Goal: Task Accomplishment & Management: Manage account settings

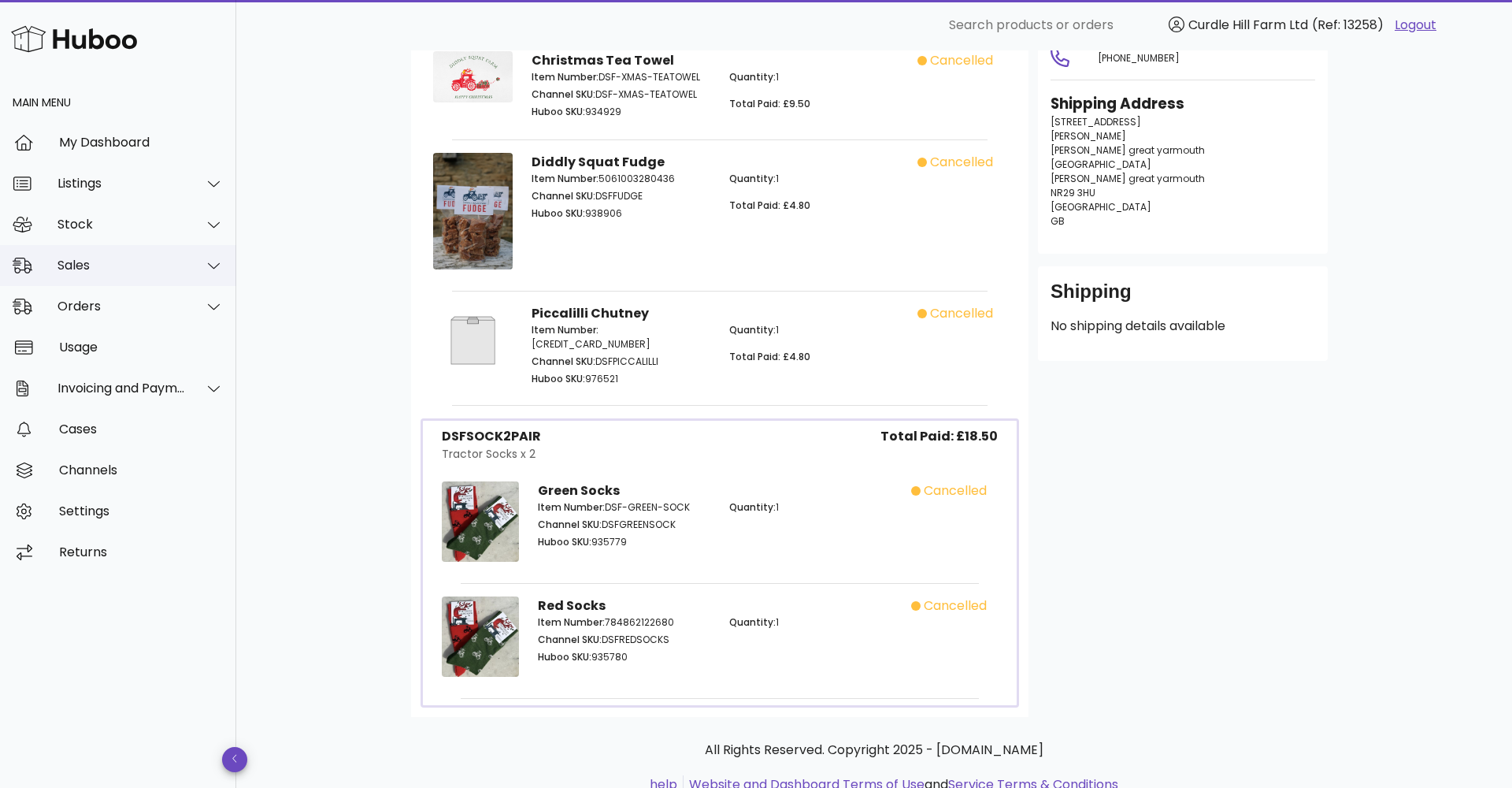
click at [87, 263] on div "Sales" at bounding box center [121, 265] width 128 height 15
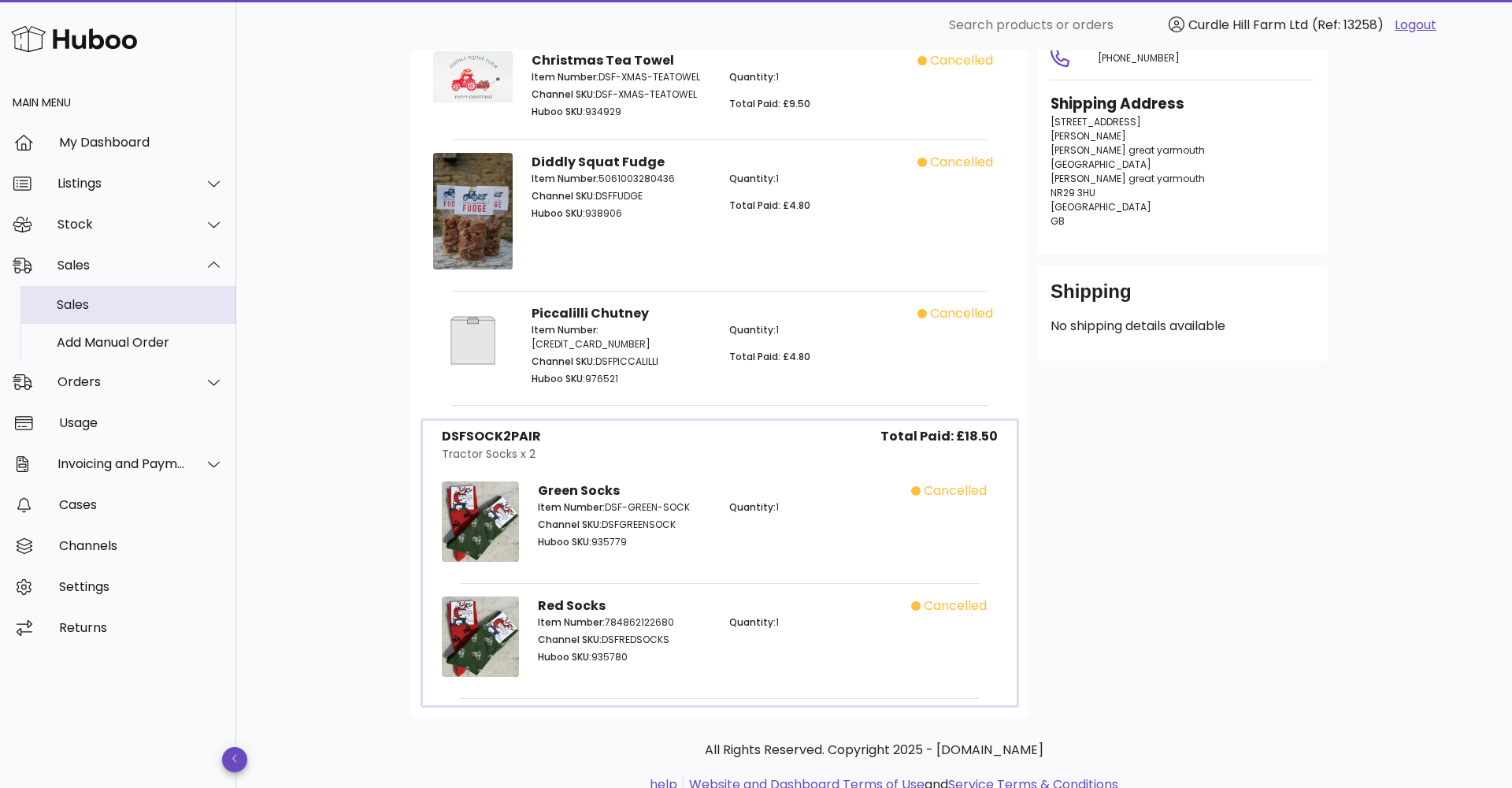
click at [97, 299] on div "Sales" at bounding box center [139, 304] width 167 height 15
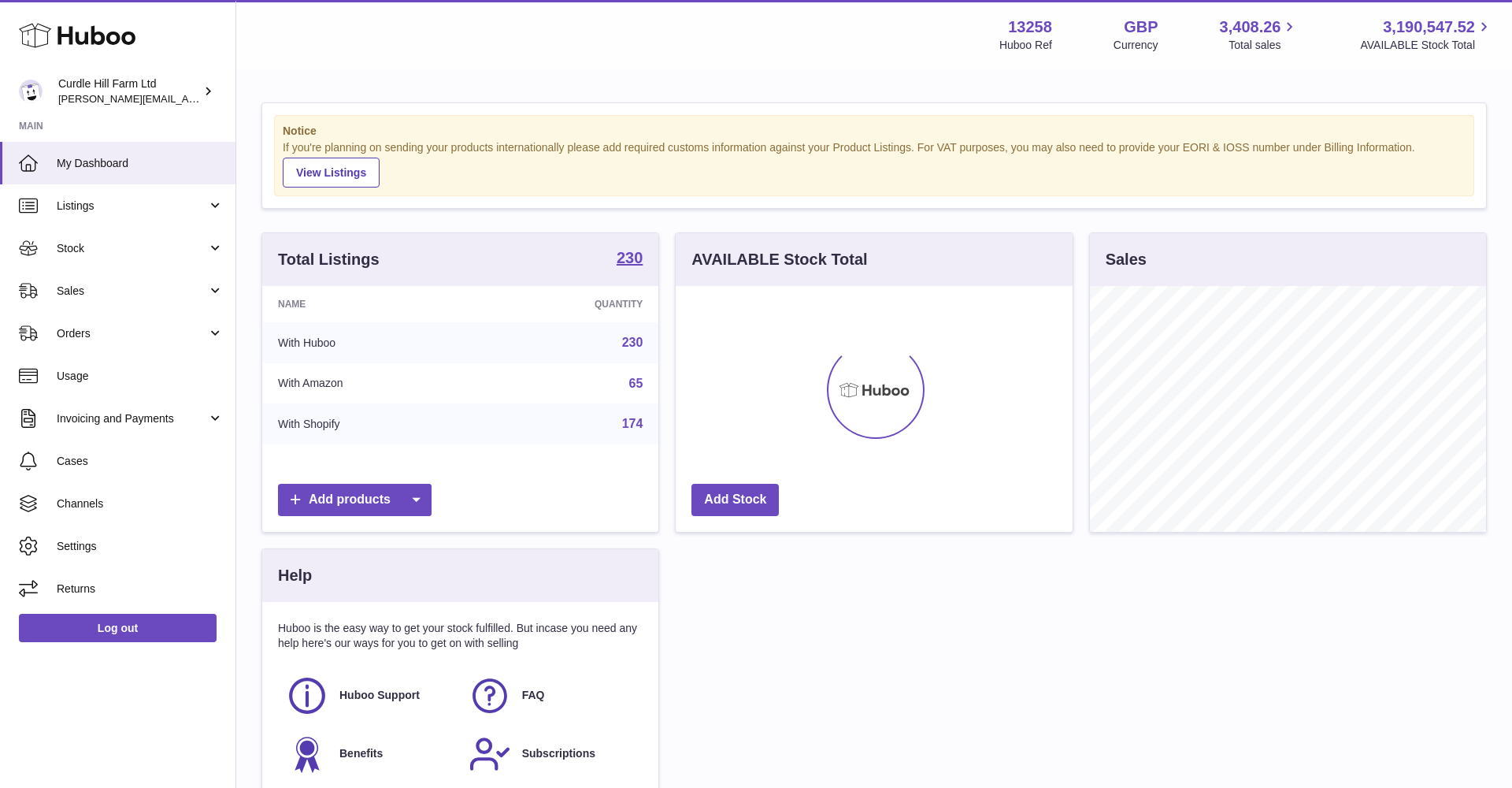
scroll to position [245, 397]
click at [97, 298] on link "Sales" at bounding box center [117, 291] width 236 height 43
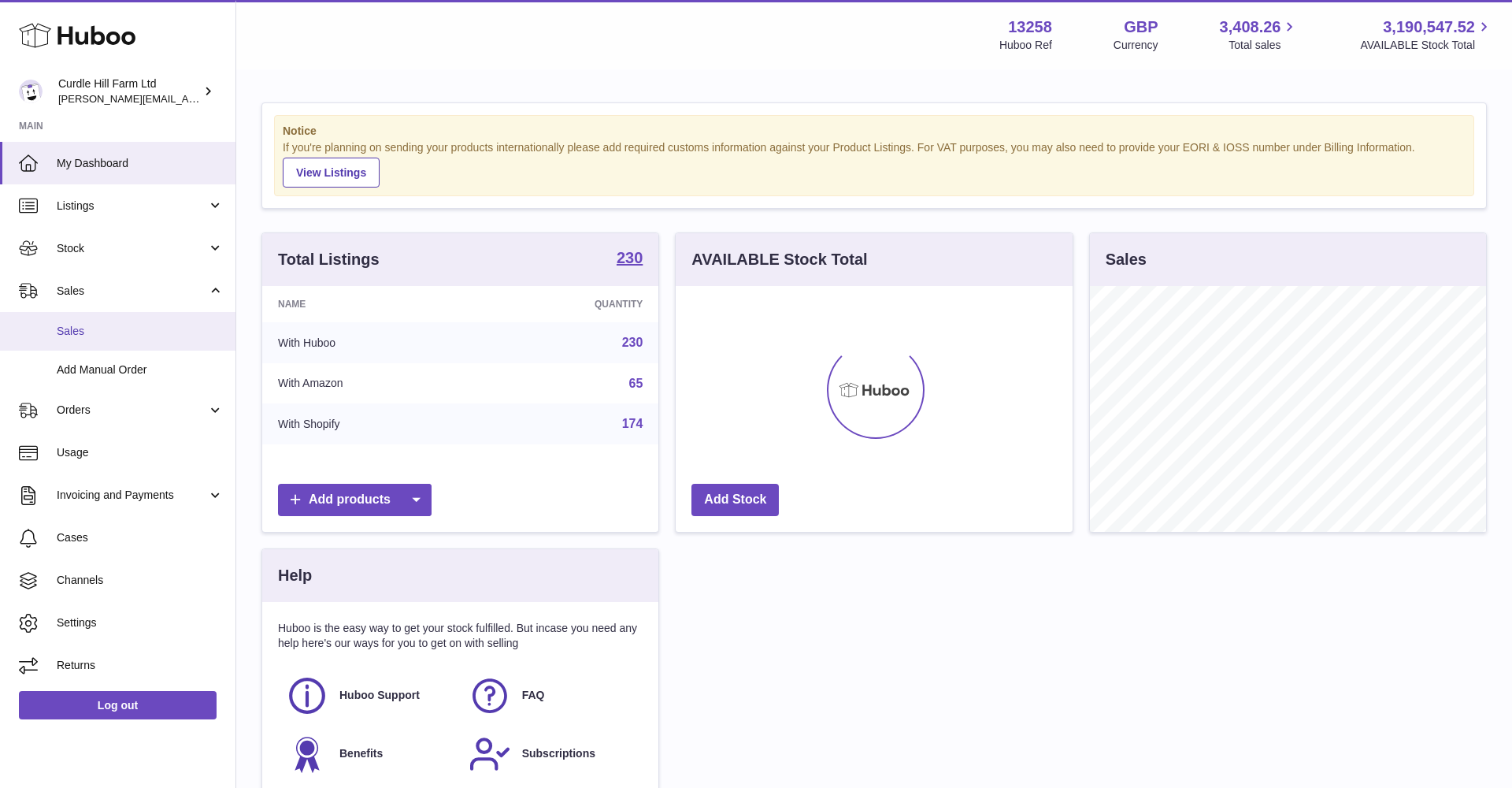
click at [101, 324] on span "Sales" at bounding box center [139, 331] width 167 height 15
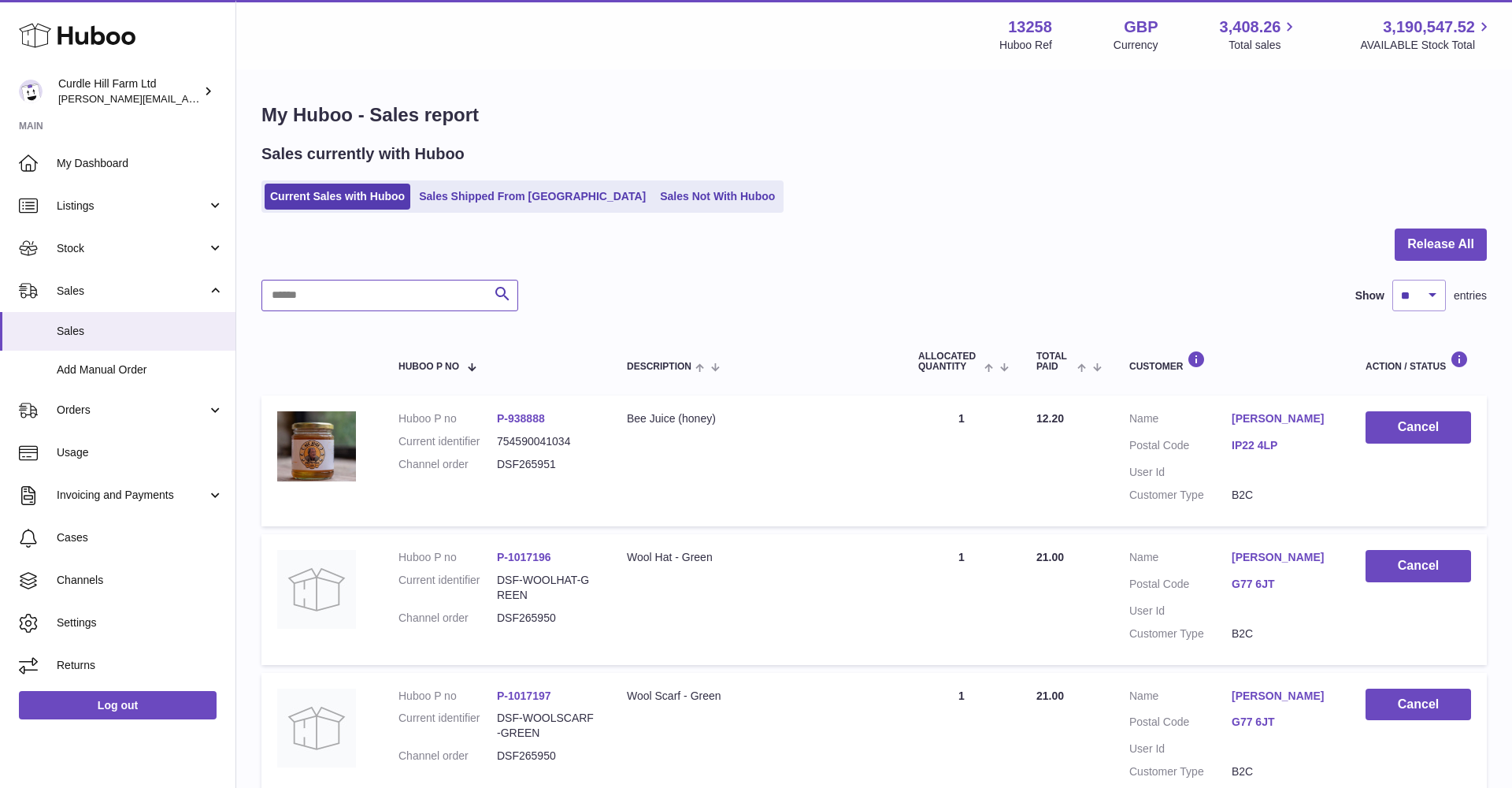
click at [318, 297] on input "text" at bounding box center [389, 295] width 257 height 31
paste input "*********"
type input "*********"
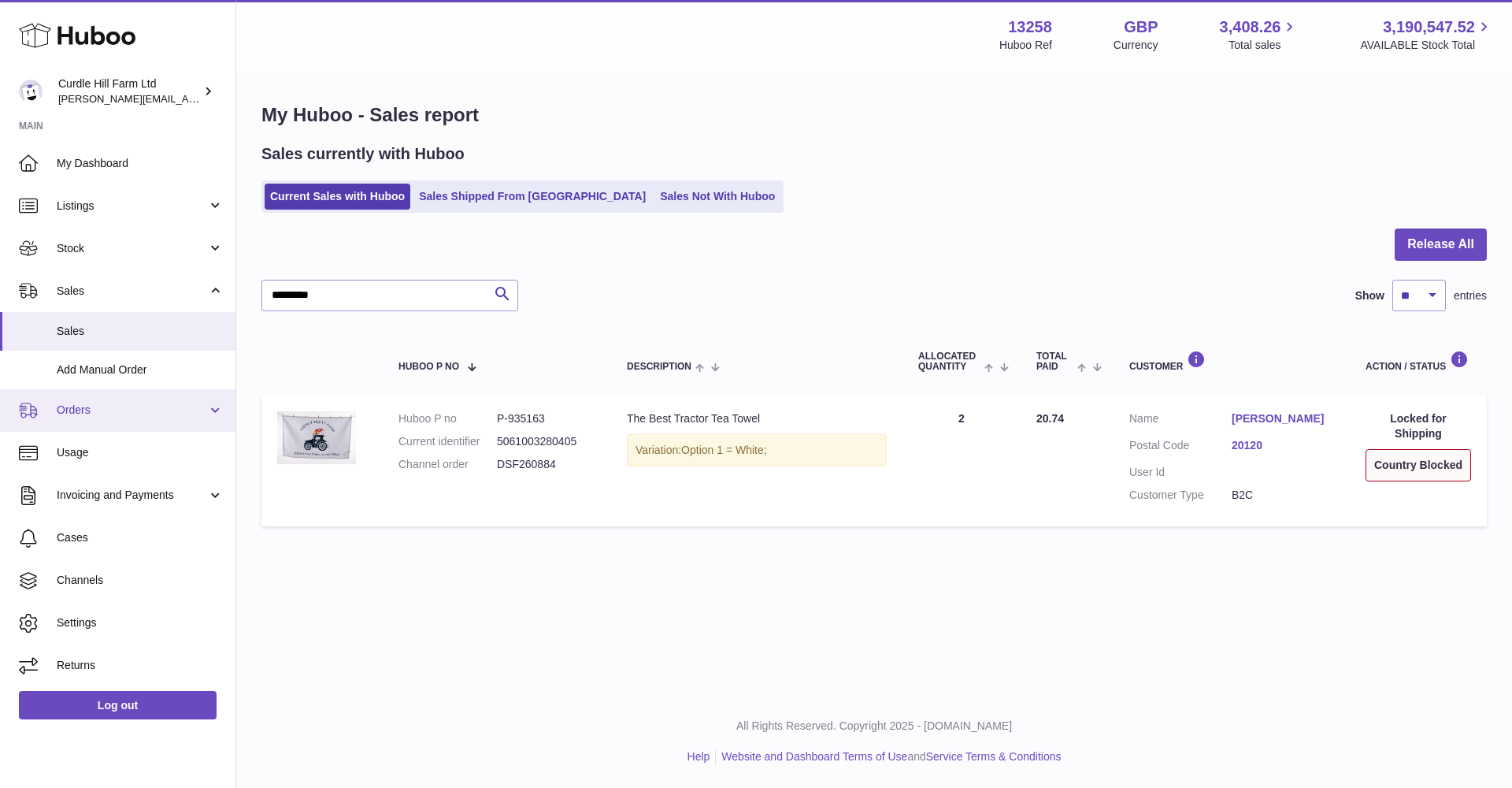
click at [148, 421] on link "Orders" at bounding box center [117, 410] width 236 height 43
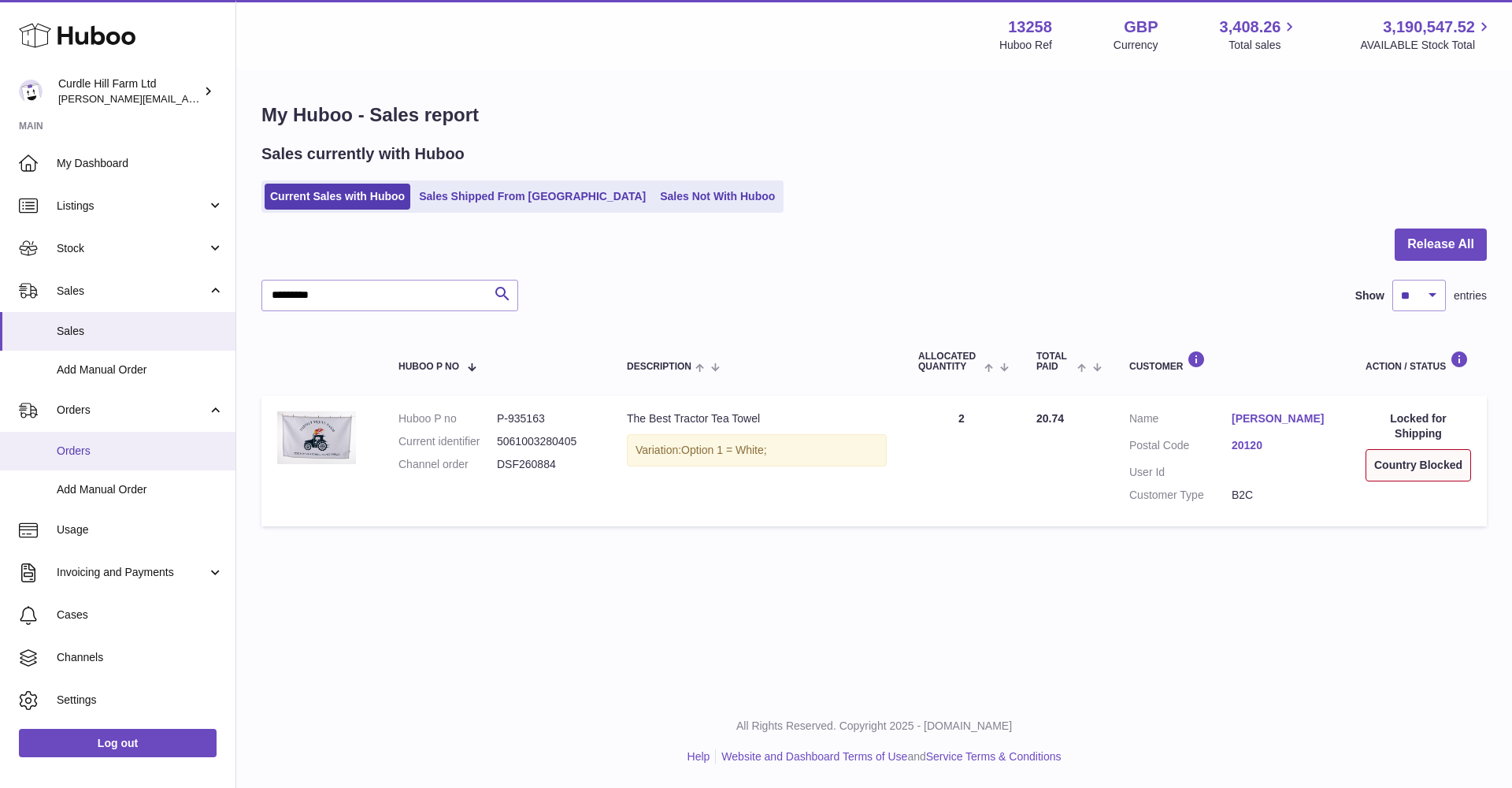
click at [128, 455] on link "Orders" at bounding box center [117, 451] width 236 height 39
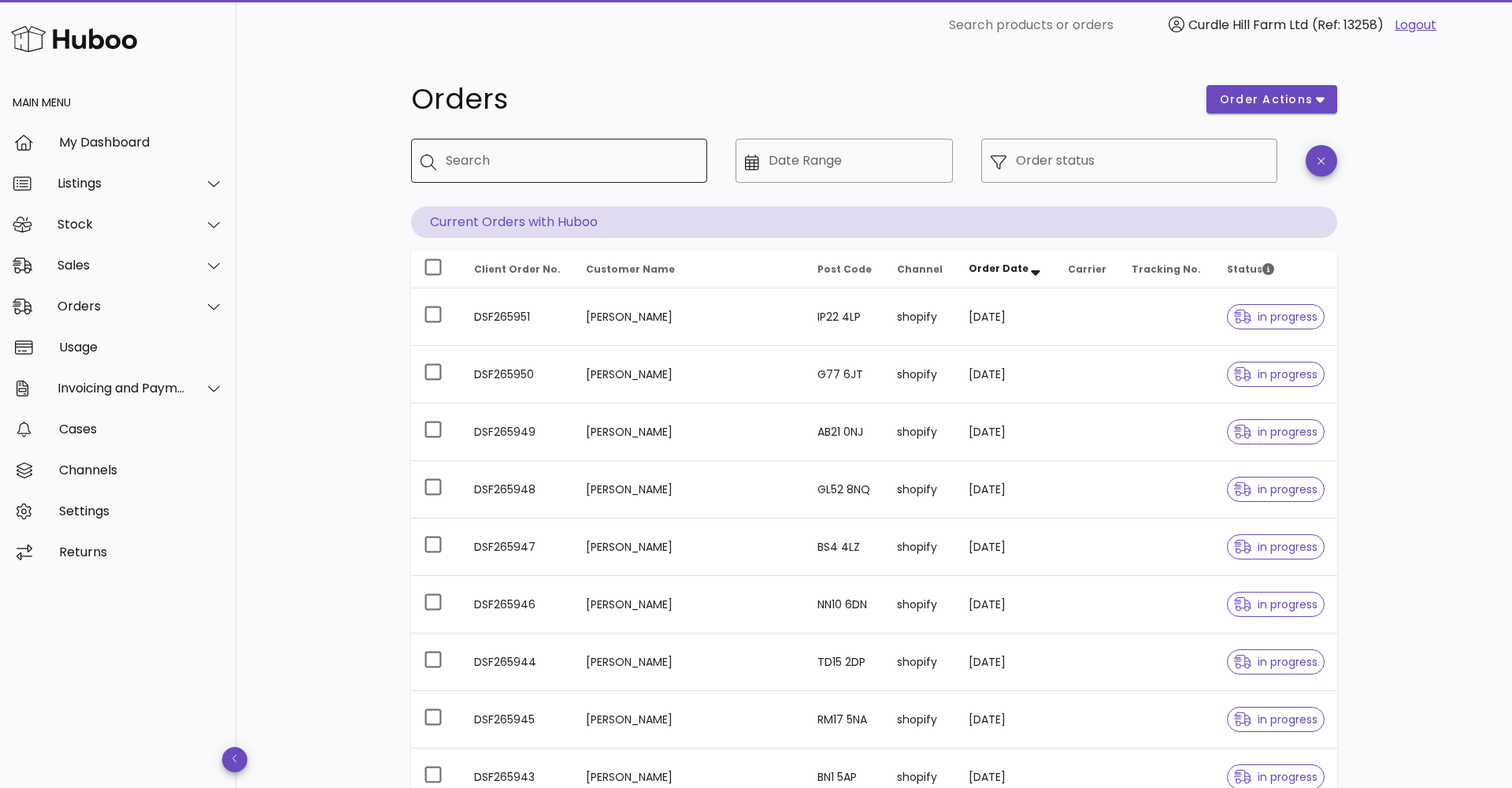
click at [484, 160] on input "Search" at bounding box center [570, 160] width 249 height 25
paste input "*********"
type input "*********"
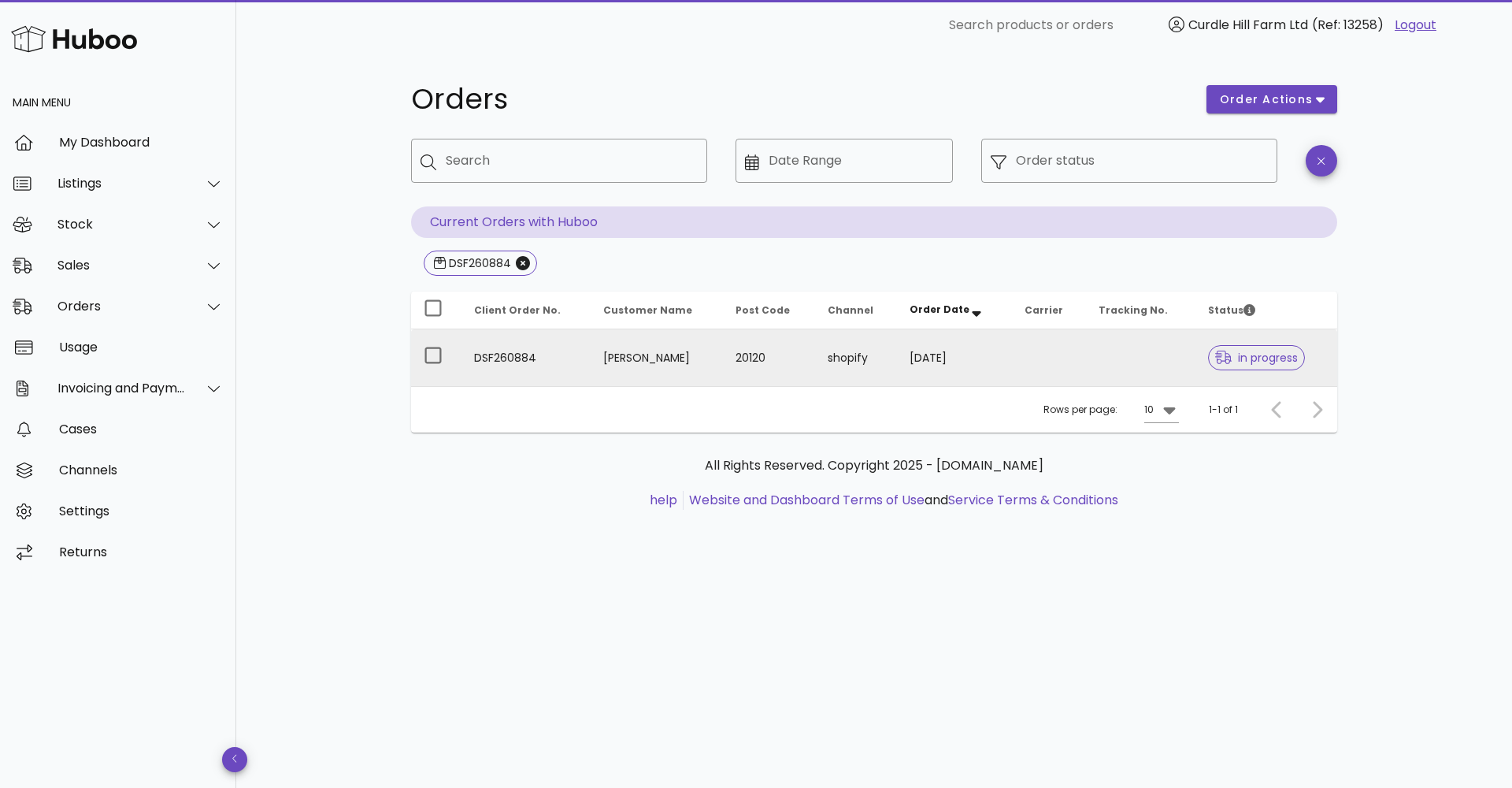
click at [616, 349] on td "[PERSON_NAME]" at bounding box center [657, 357] width 132 height 56
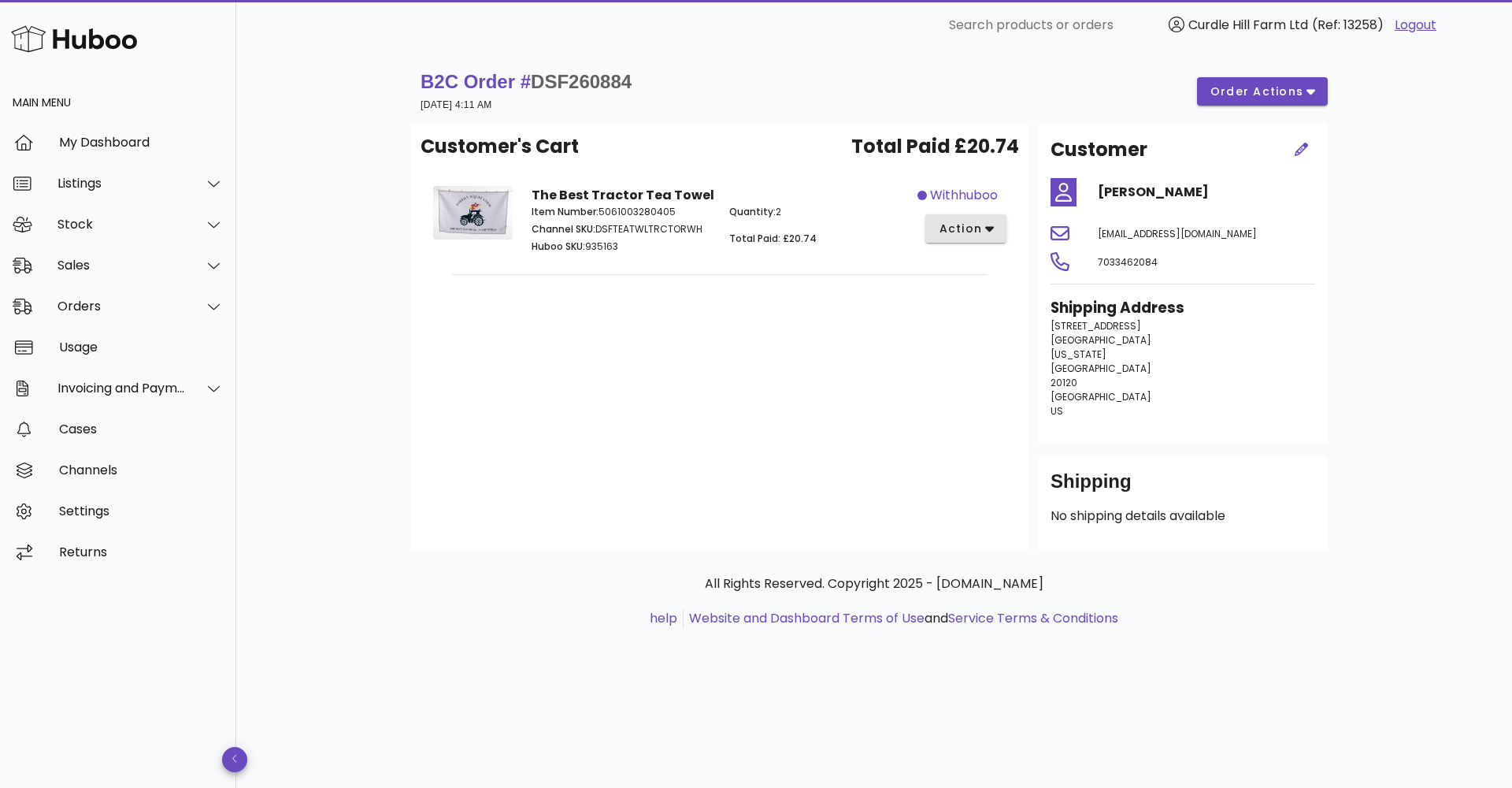
click at [965, 226] on span "action" at bounding box center [959, 229] width 44 height 17
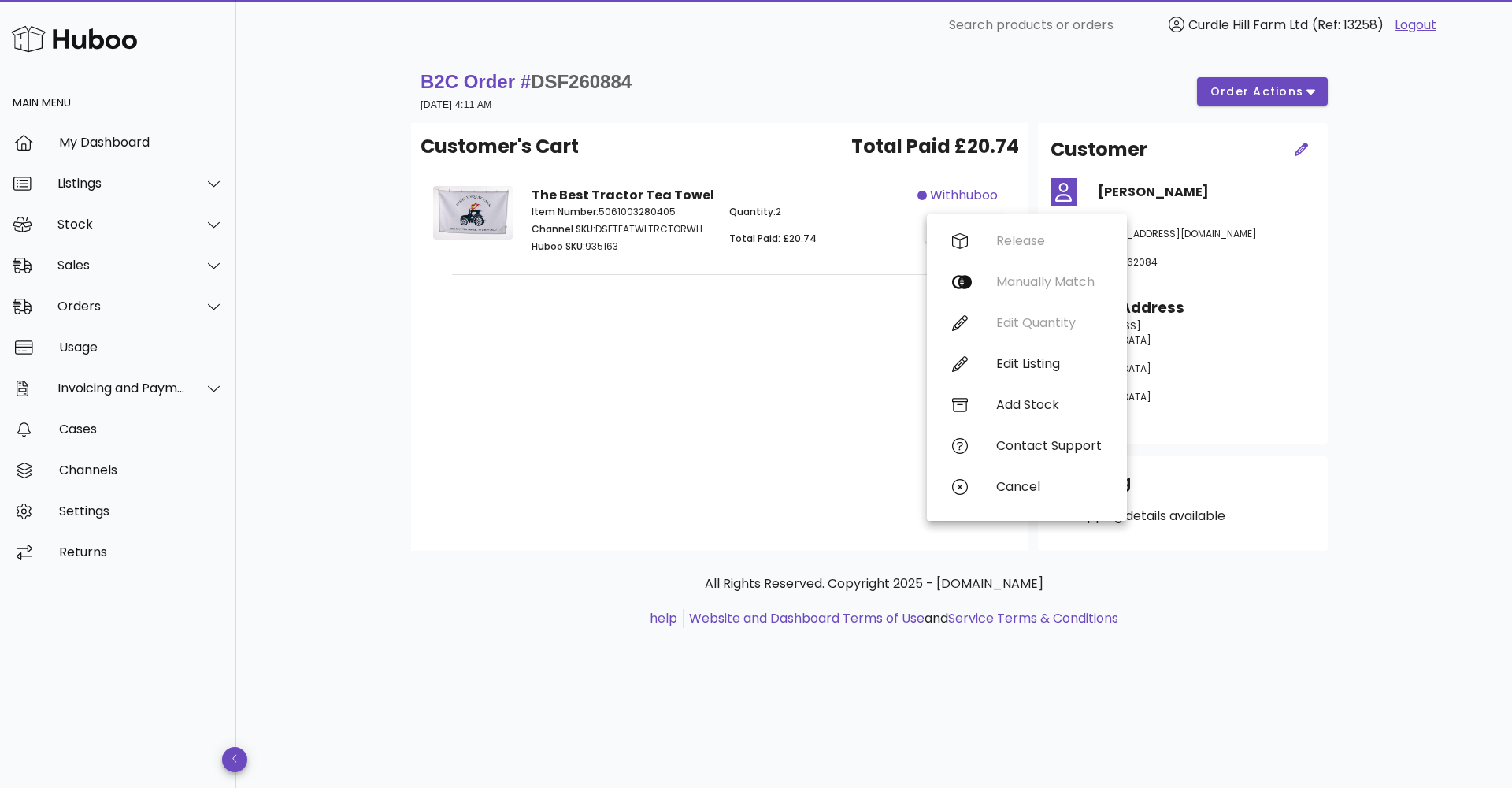
click at [871, 483] on div "Customer's Cart Total Paid £20.74 The Best Tractor Tea Towel Item Number: 50610…" at bounding box center [719, 336] width 617 height 427
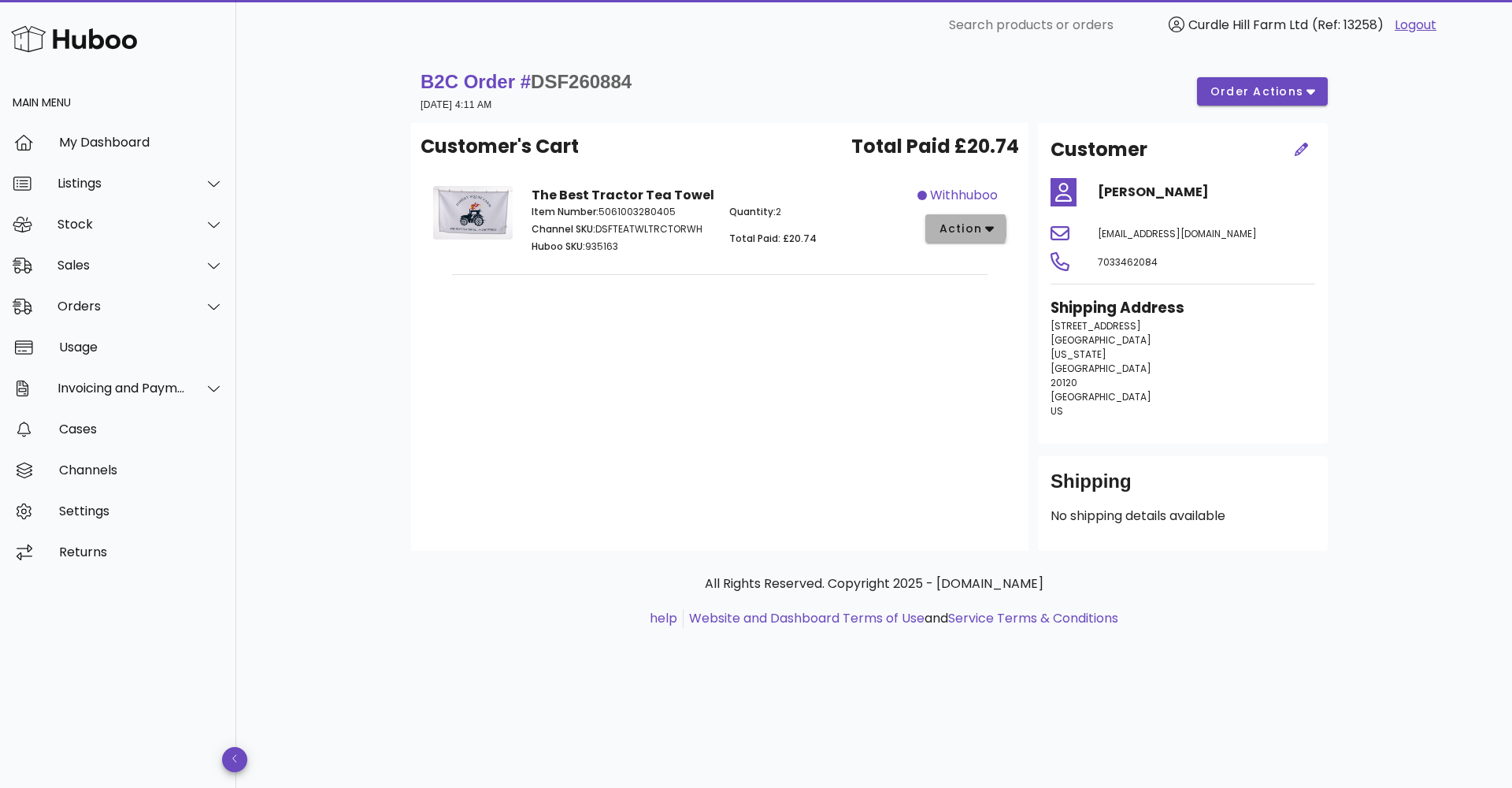
click at [963, 233] on span "action" at bounding box center [959, 229] width 44 height 17
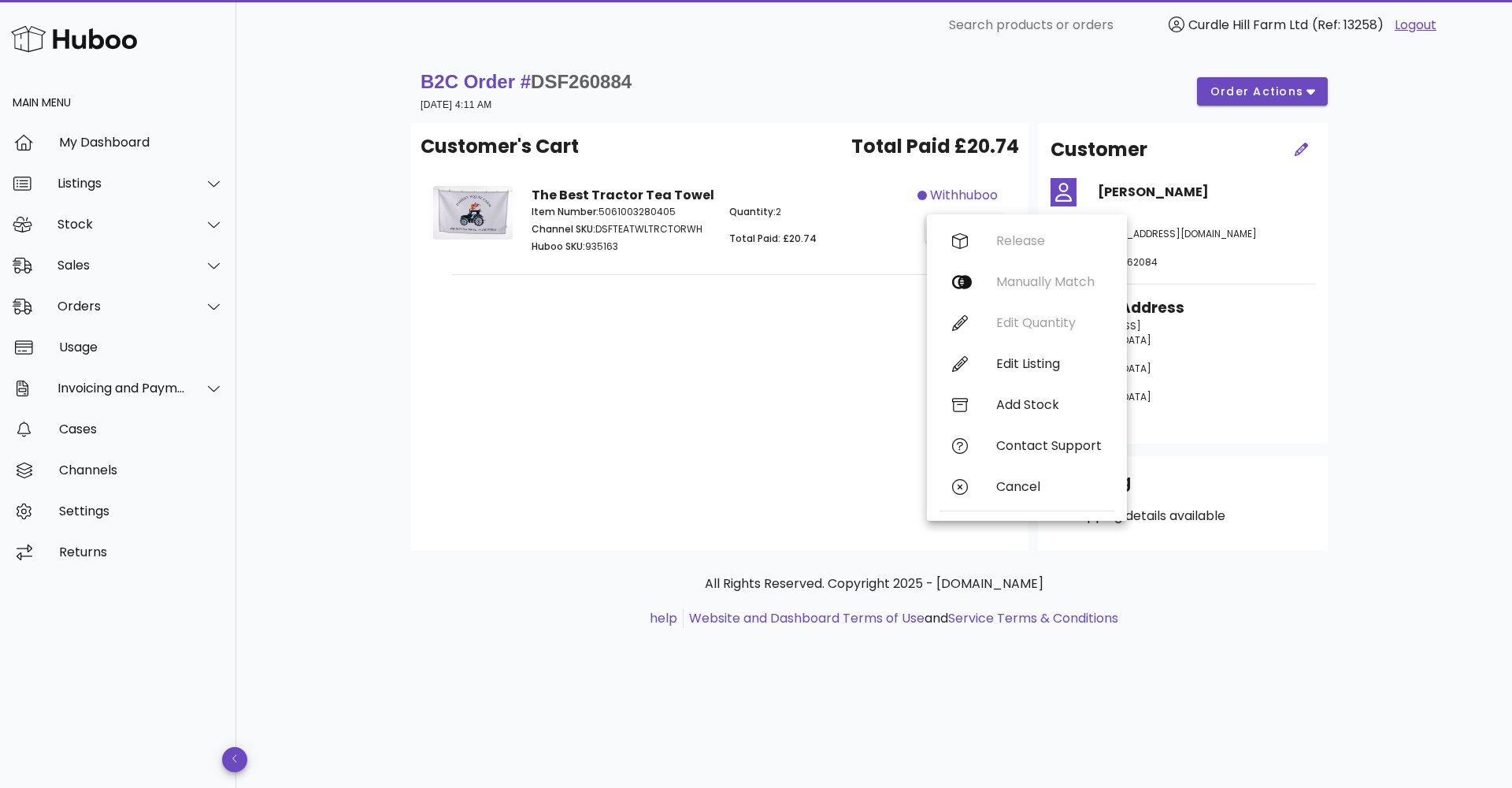
click at [867, 293] on div "Customer's Cart Total Paid £20.74 The Best Tractor Tea Towel Item Number: 50610…" at bounding box center [719, 336] width 617 height 427
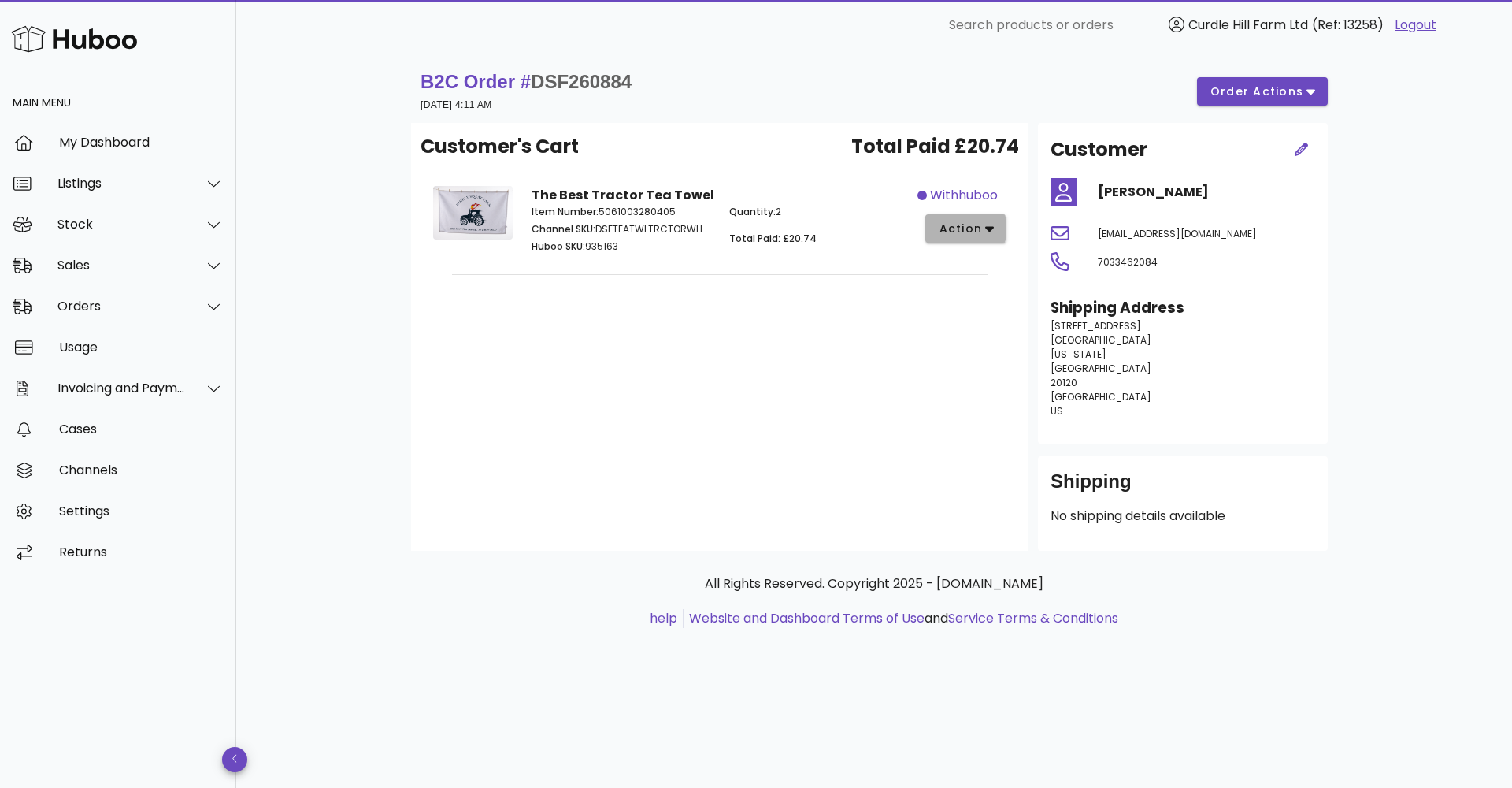
click at [977, 227] on span "action" at bounding box center [959, 229] width 44 height 17
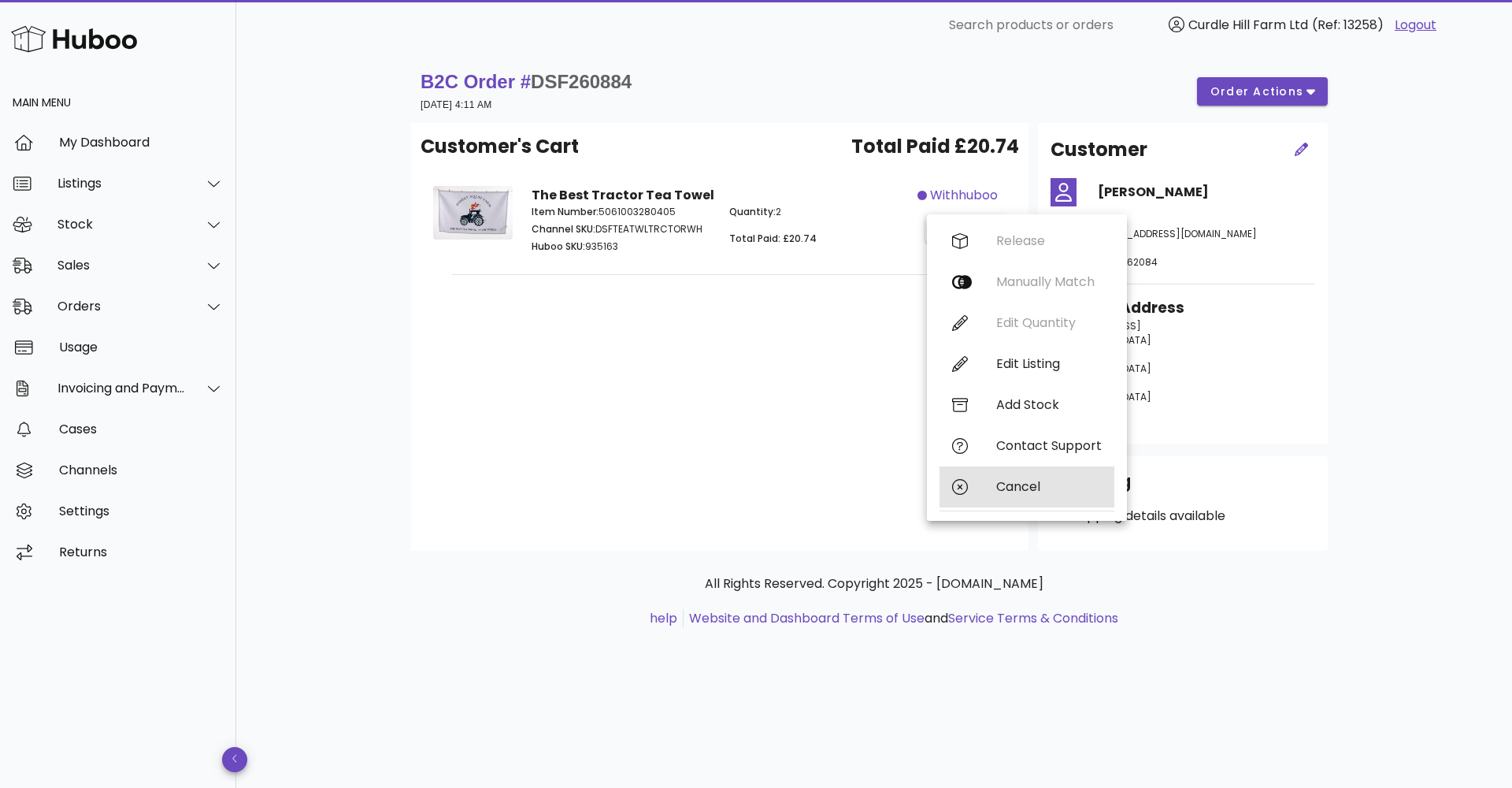
click at [1006, 489] on div "Cancel" at bounding box center [1049, 486] width 105 height 15
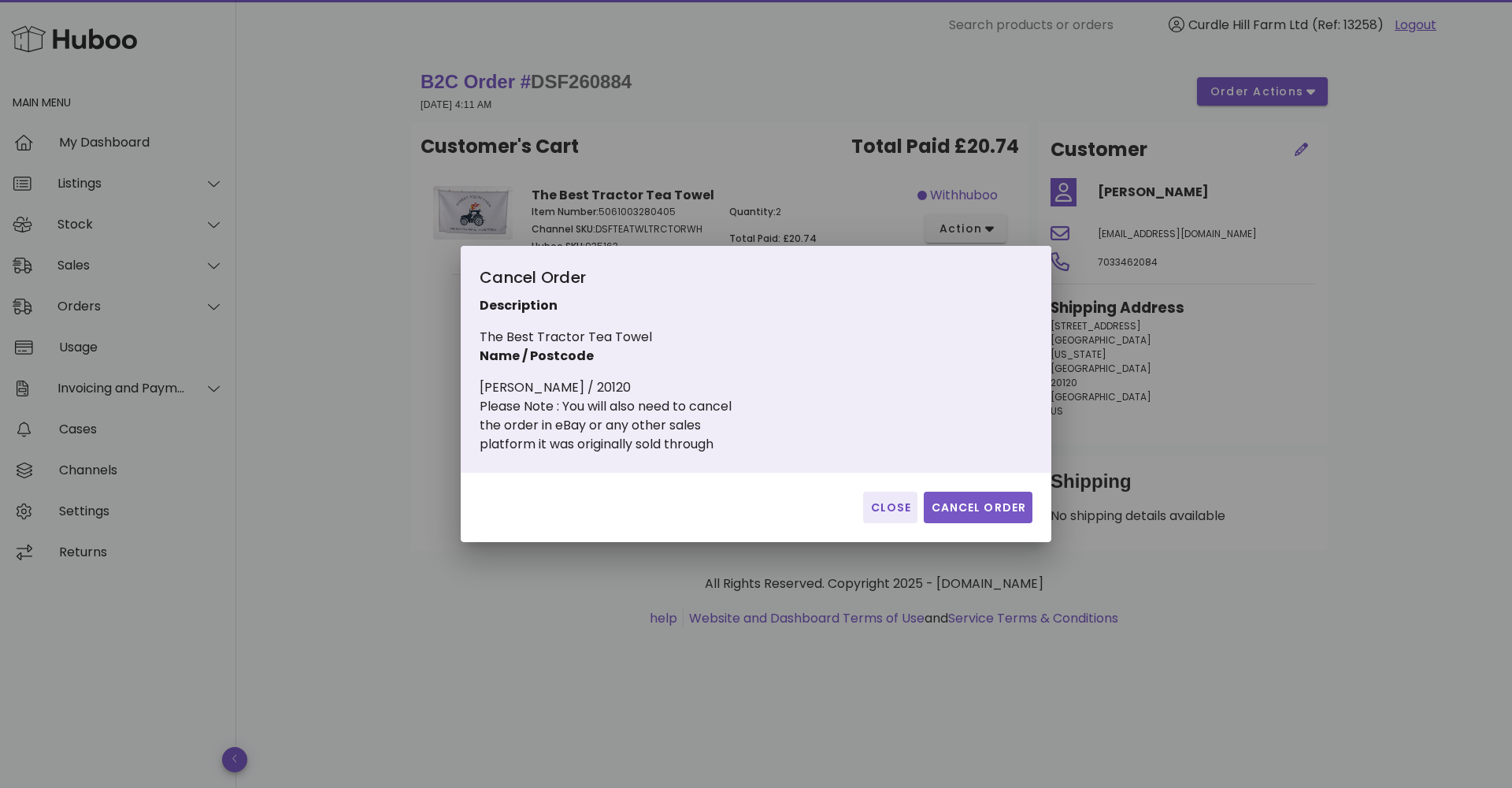
click at [954, 507] on span "Cancel Order" at bounding box center [978, 507] width 96 height 17
